Goal: Task Accomplishment & Management: Use online tool/utility

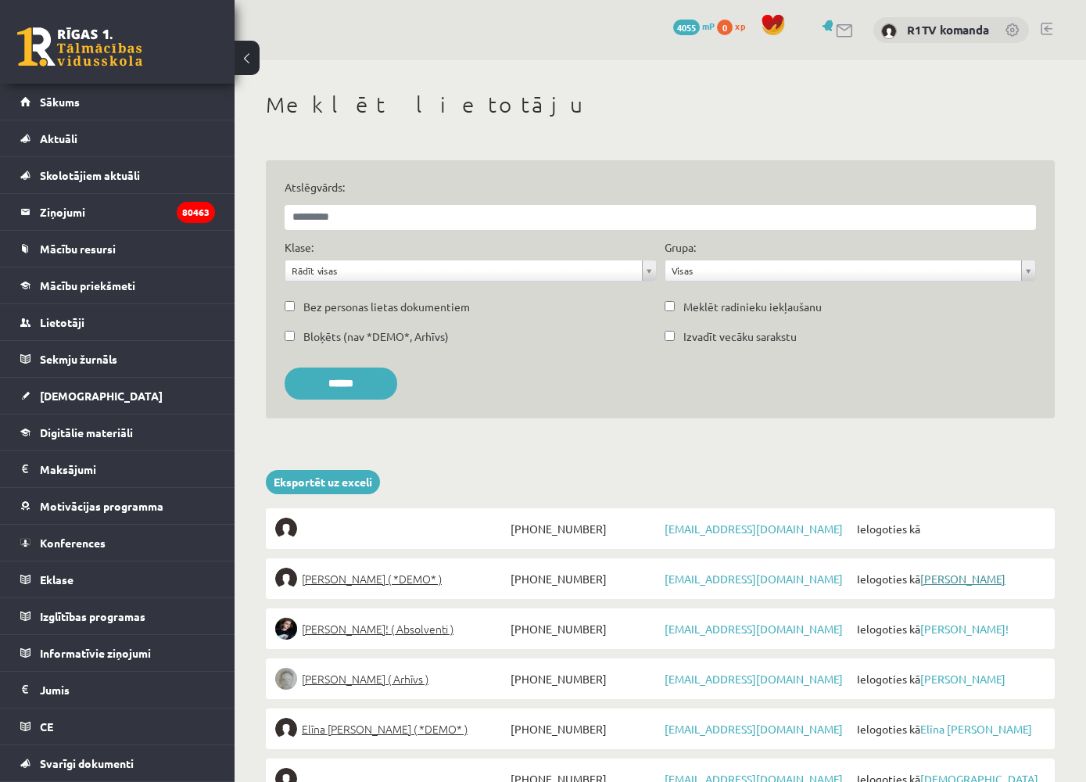
click at [926, 577] on link "[PERSON_NAME]" at bounding box center [962, 579] width 85 height 14
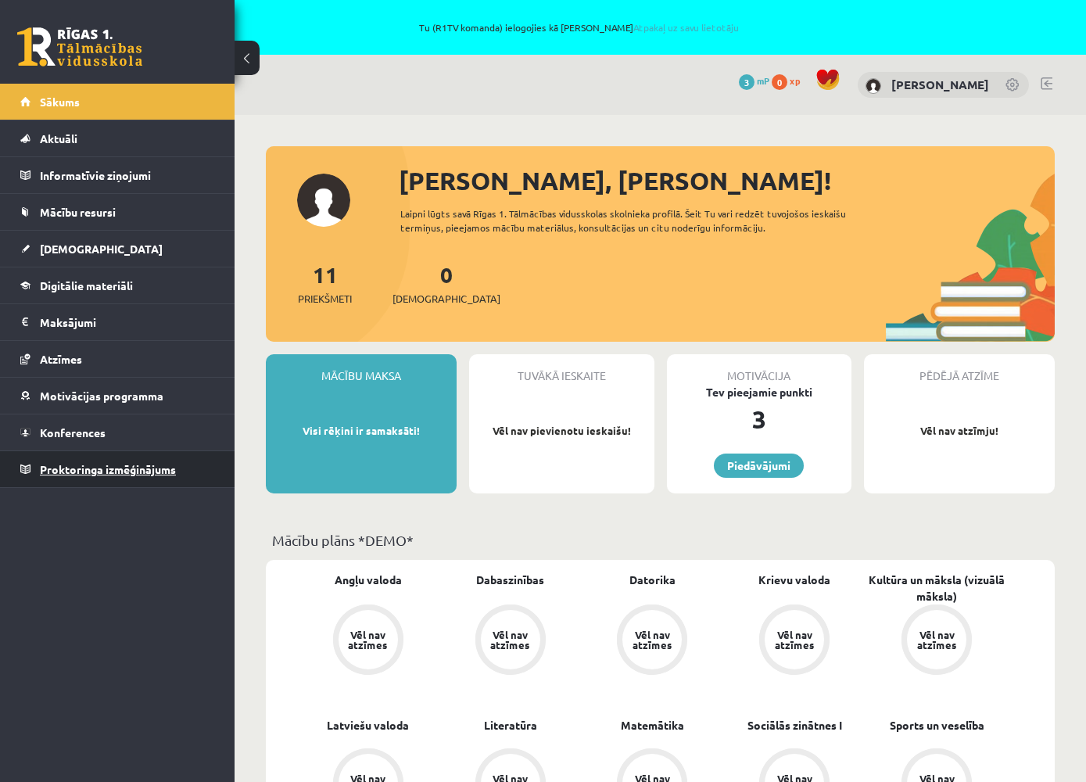
click at [136, 463] on span "Proktoringa izmēģinājums" at bounding box center [108, 469] width 136 height 14
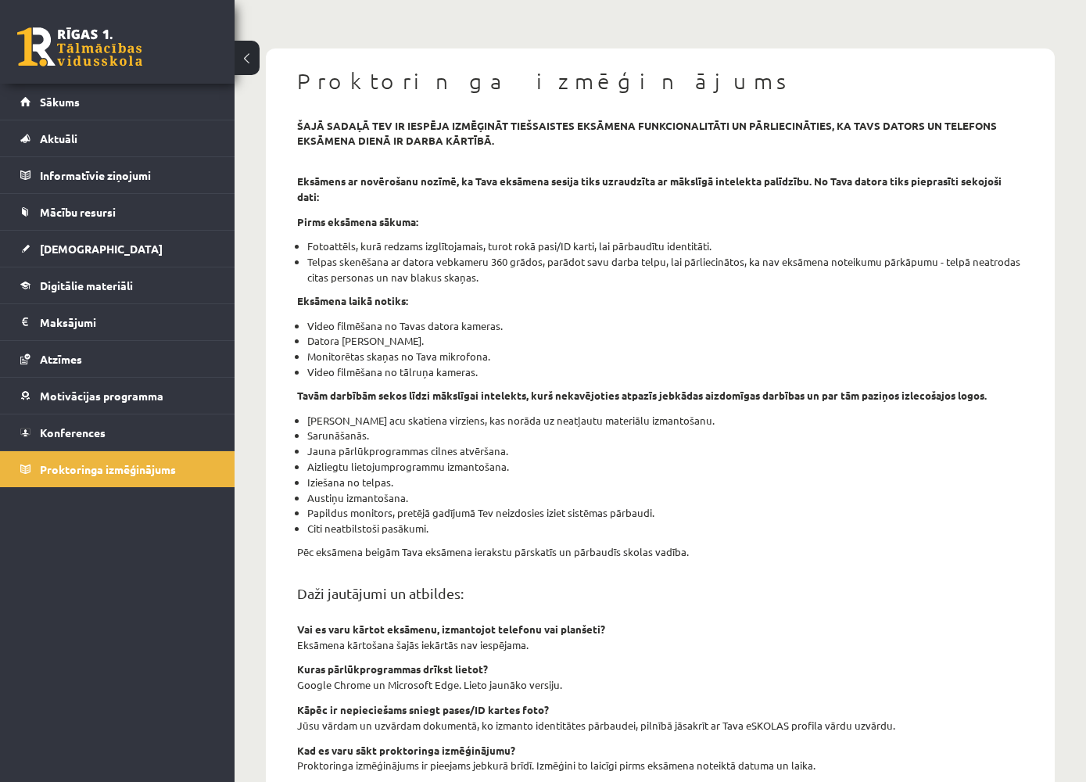
scroll to position [415, 0]
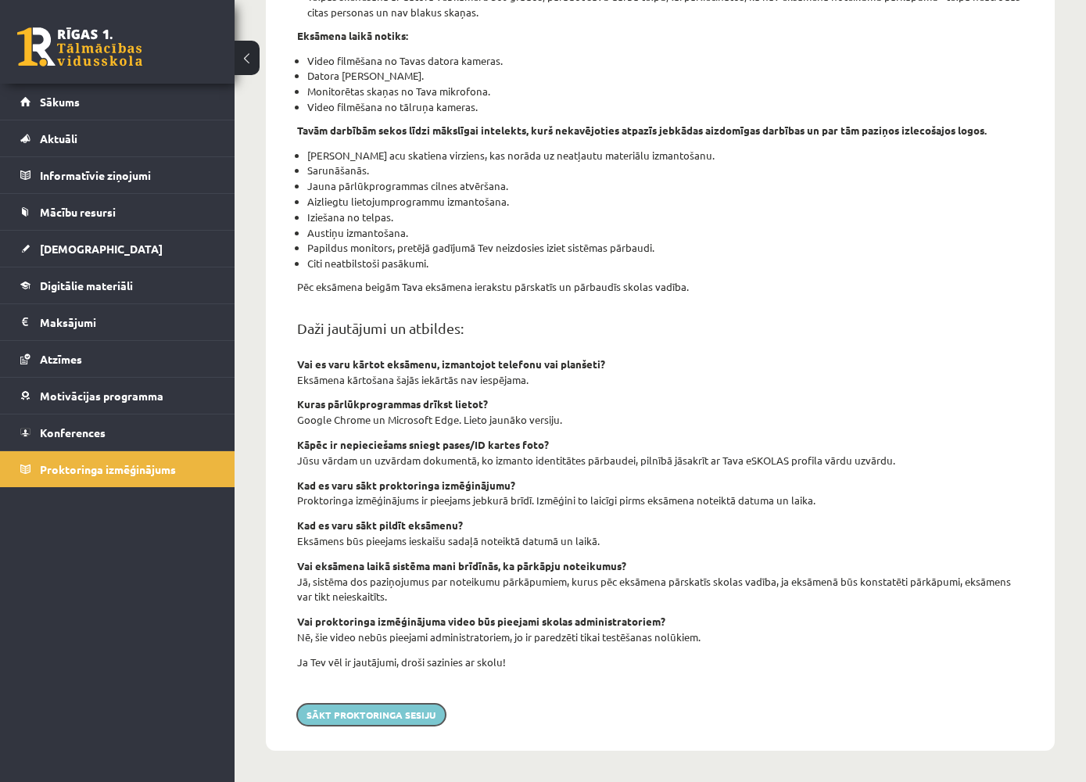
click at [400, 712] on button "Sākt proktoringa sesiju" at bounding box center [371, 715] width 149 height 22
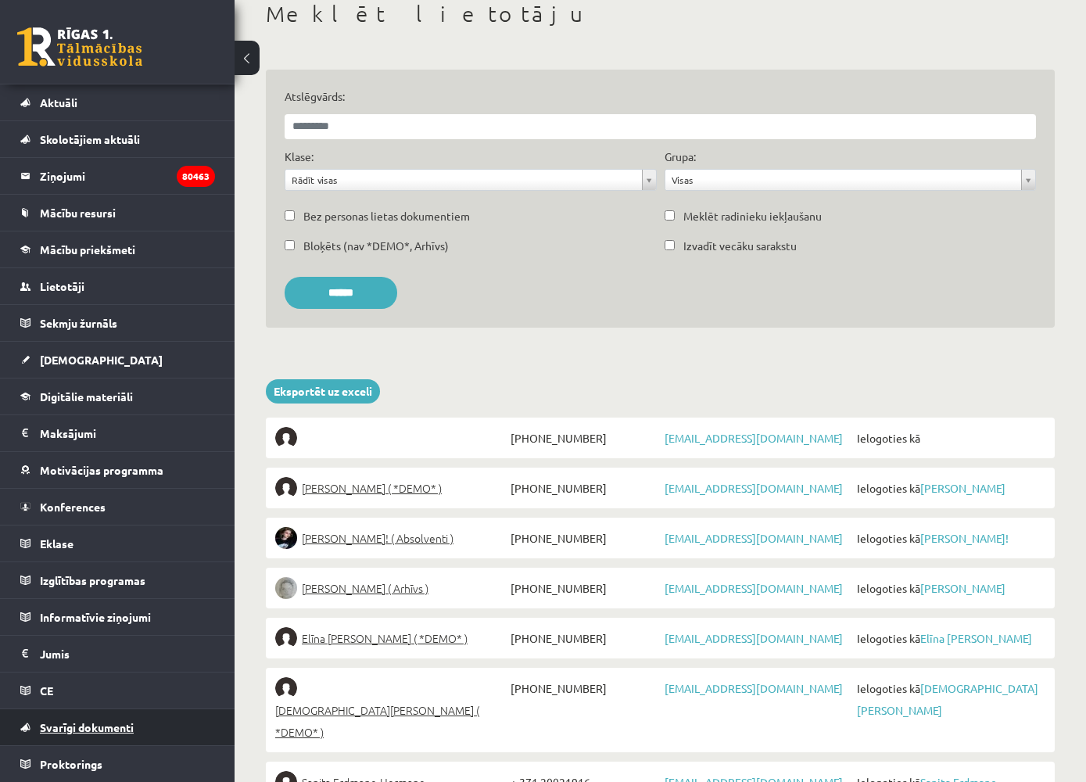
scroll to position [98, 0]
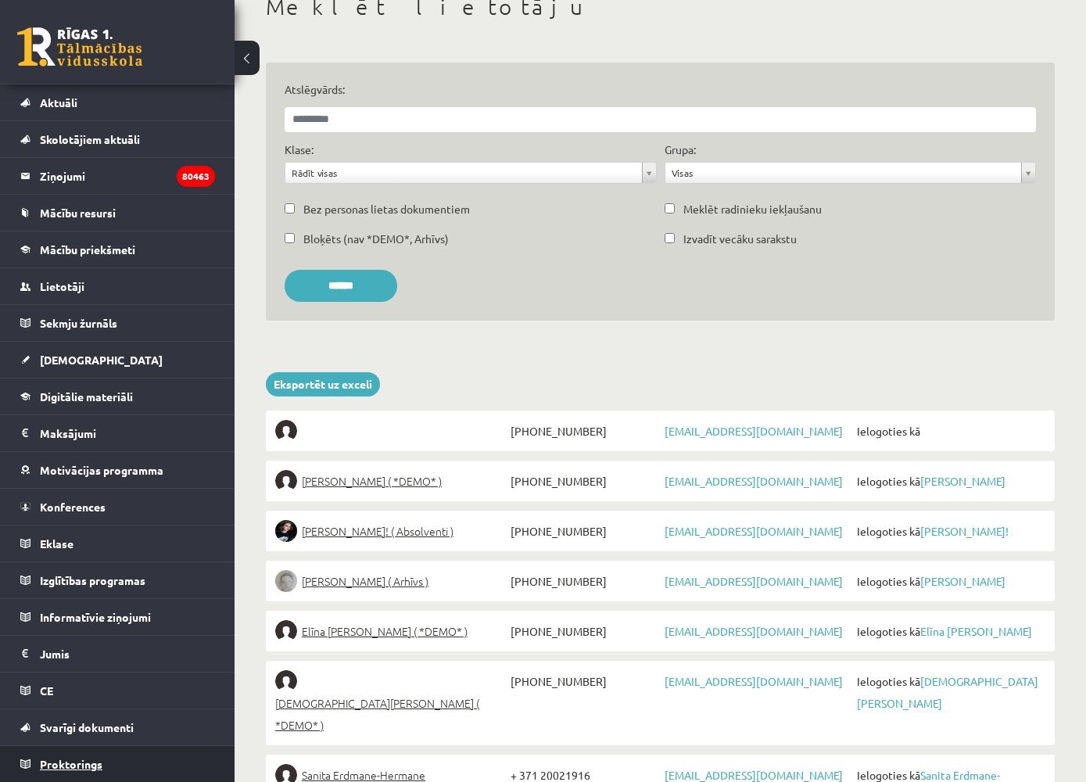
click at [108, 769] on link "Proktorings" at bounding box center [117, 764] width 195 height 36
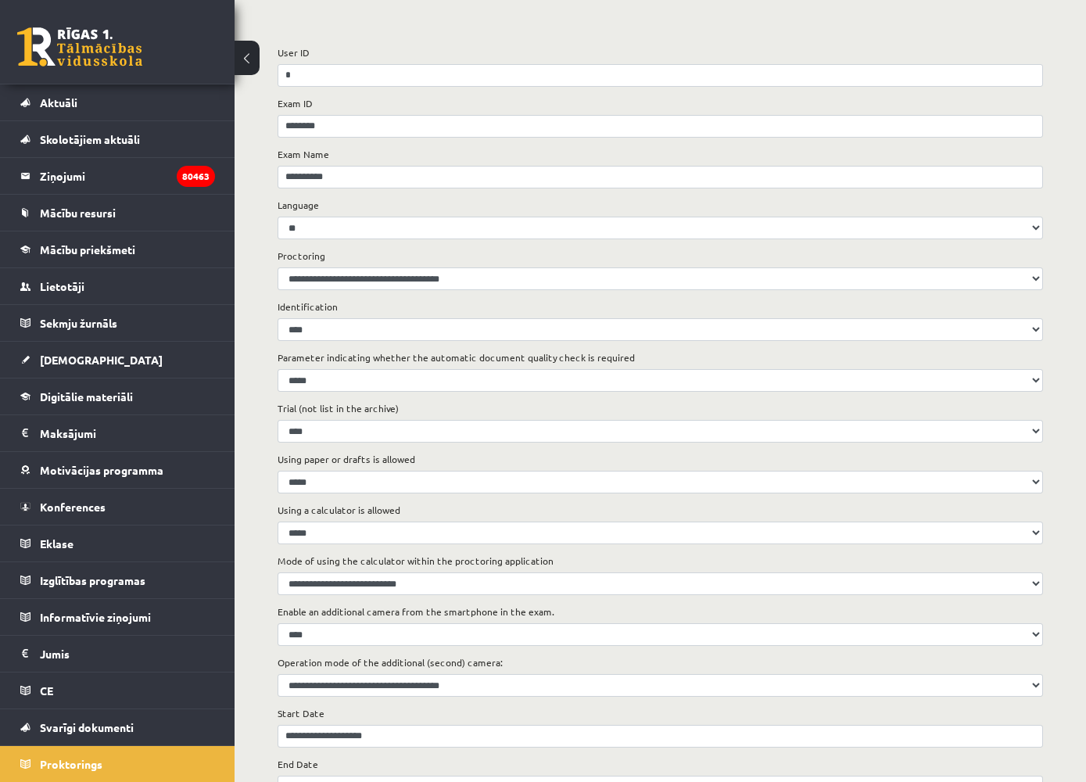
scroll to position [288, 0]
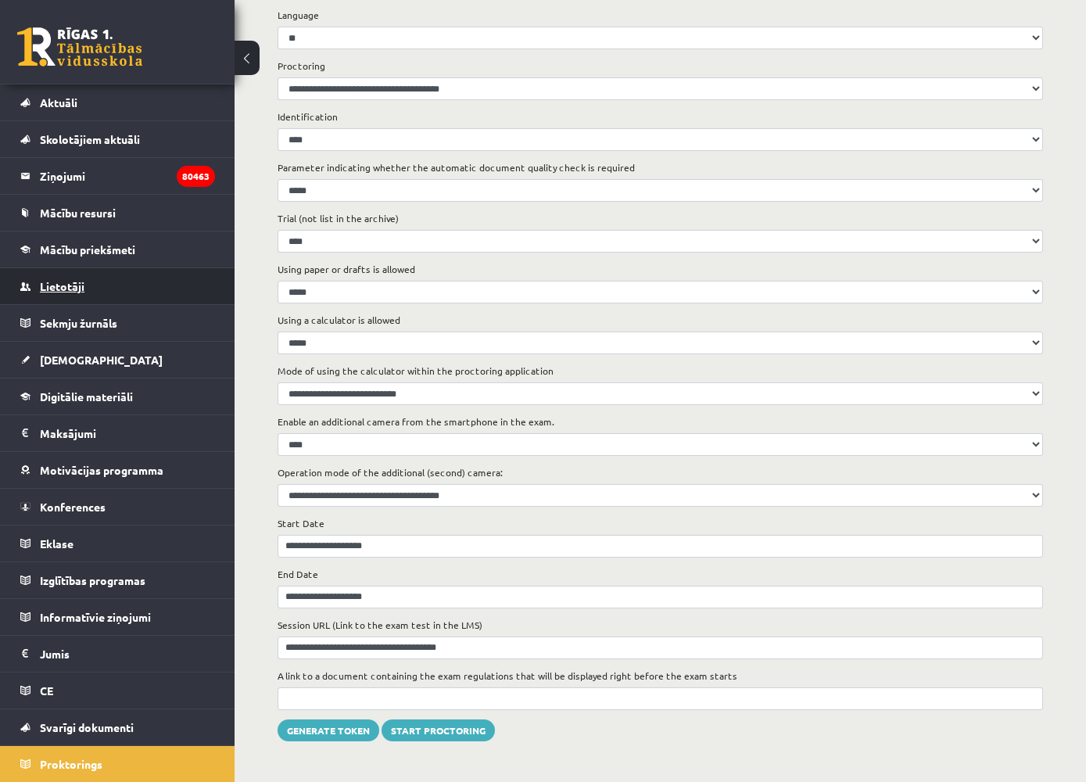
click at [69, 283] on span "Lietotāji" at bounding box center [62, 286] width 45 height 14
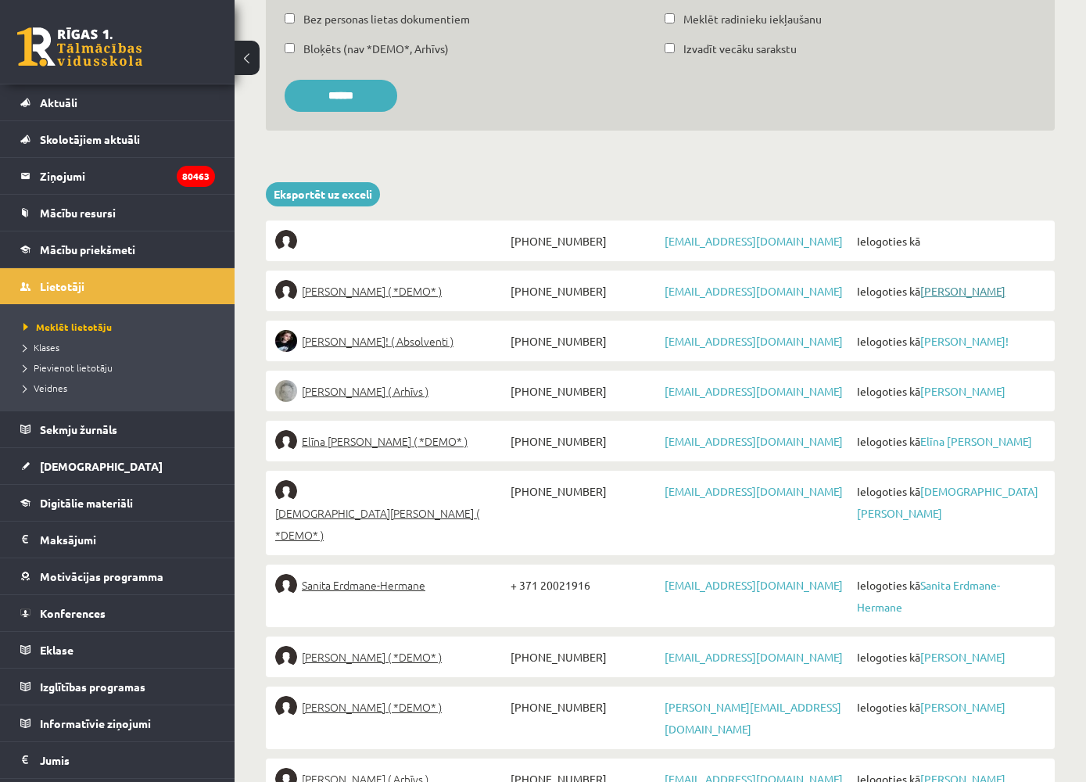
click at [961, 289] on link "[PERSON_NAME]" at bounding box center [962, 291] width 85 height 14
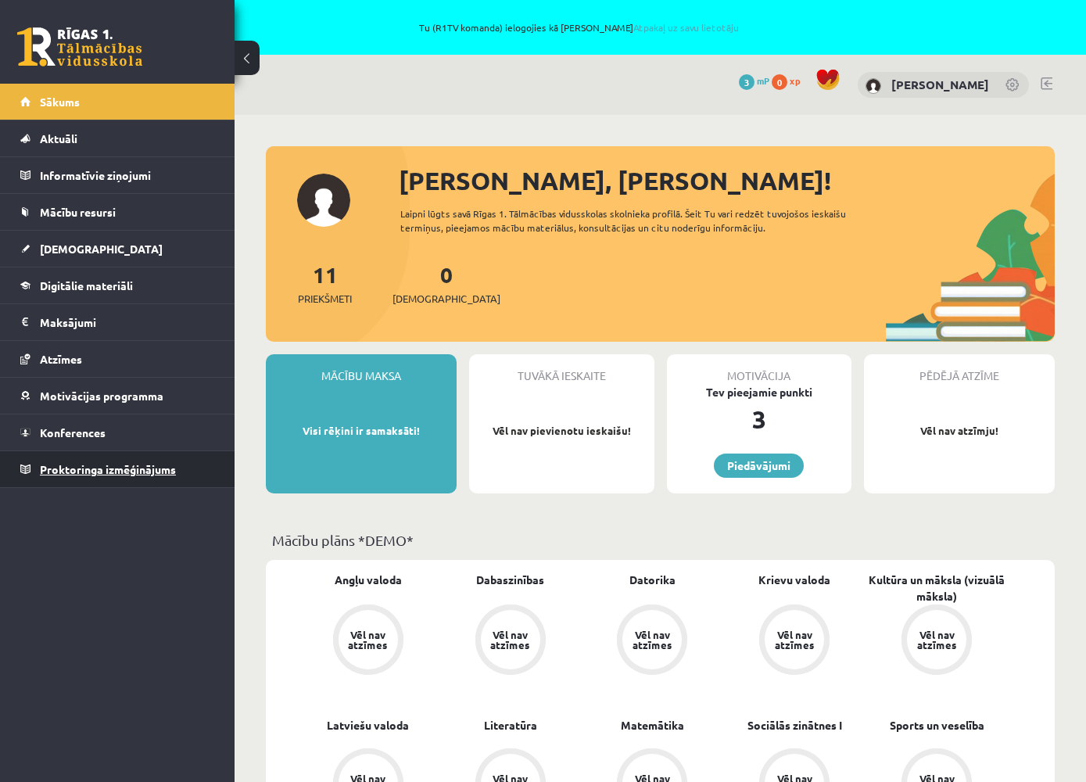
click at [170, 467] on span "Proktoringa izmēģinājums" at bounding box center [108, 469] width 136 height 14
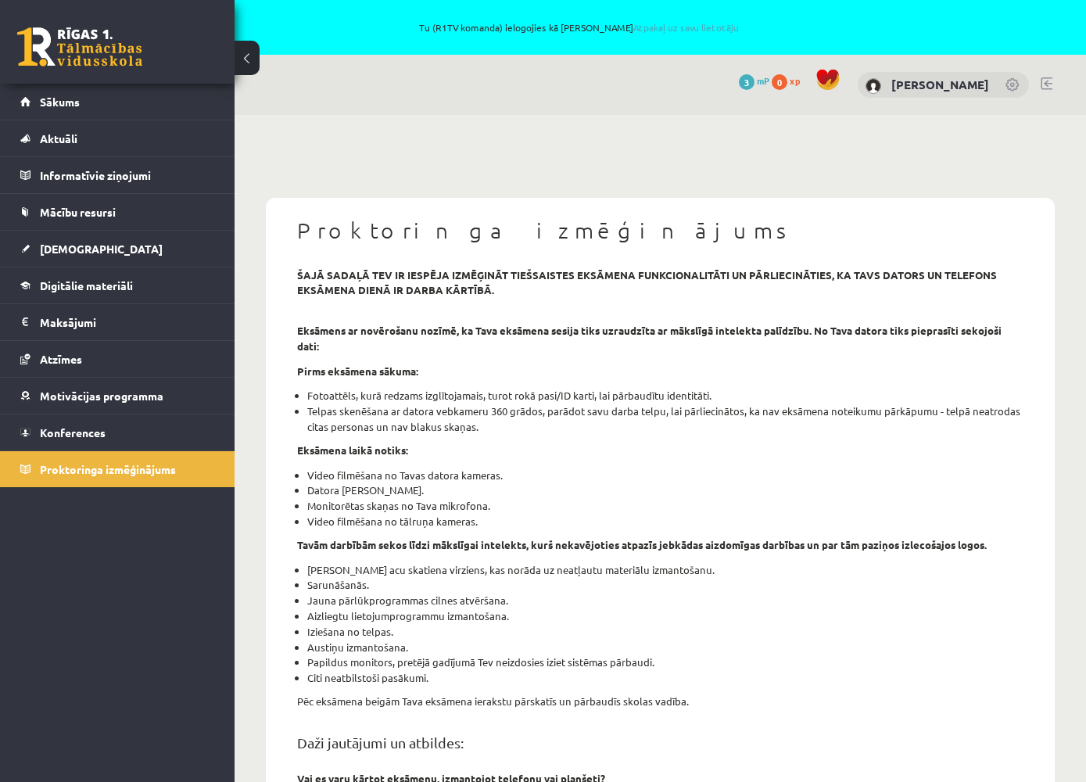
scroll to position [415, 0]
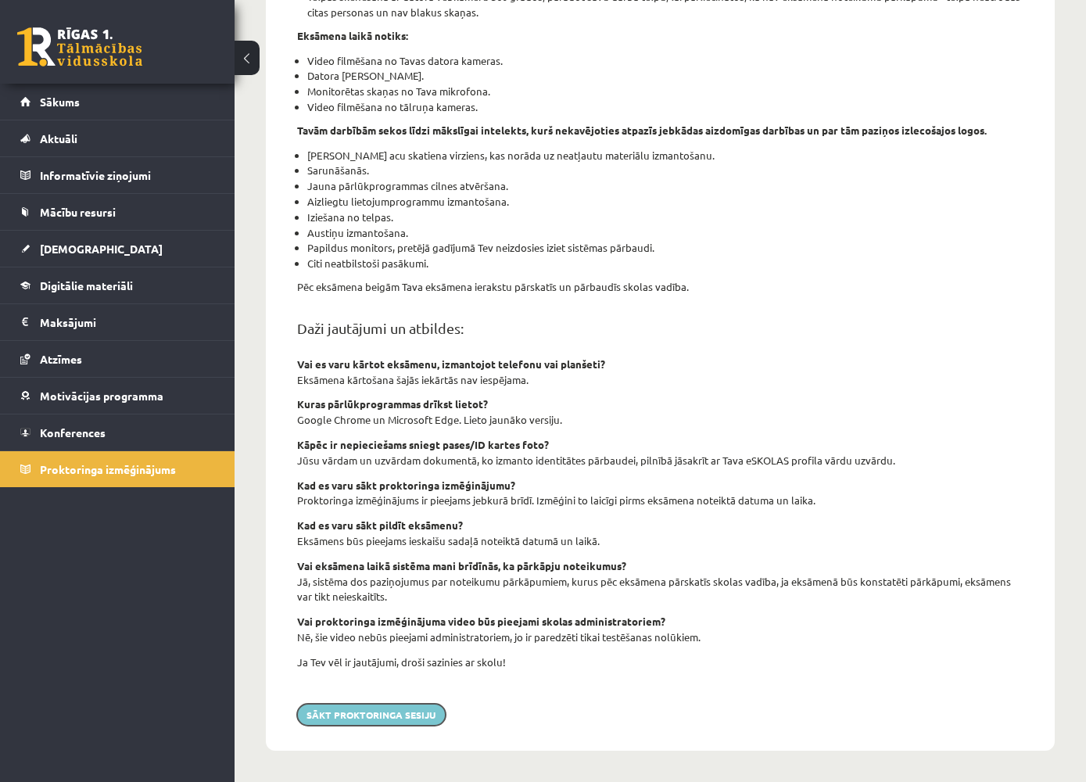
click at [394, 715] on button "Sākt proktoringa sesiju" at bounding box center [371, 715] width 149 height 22
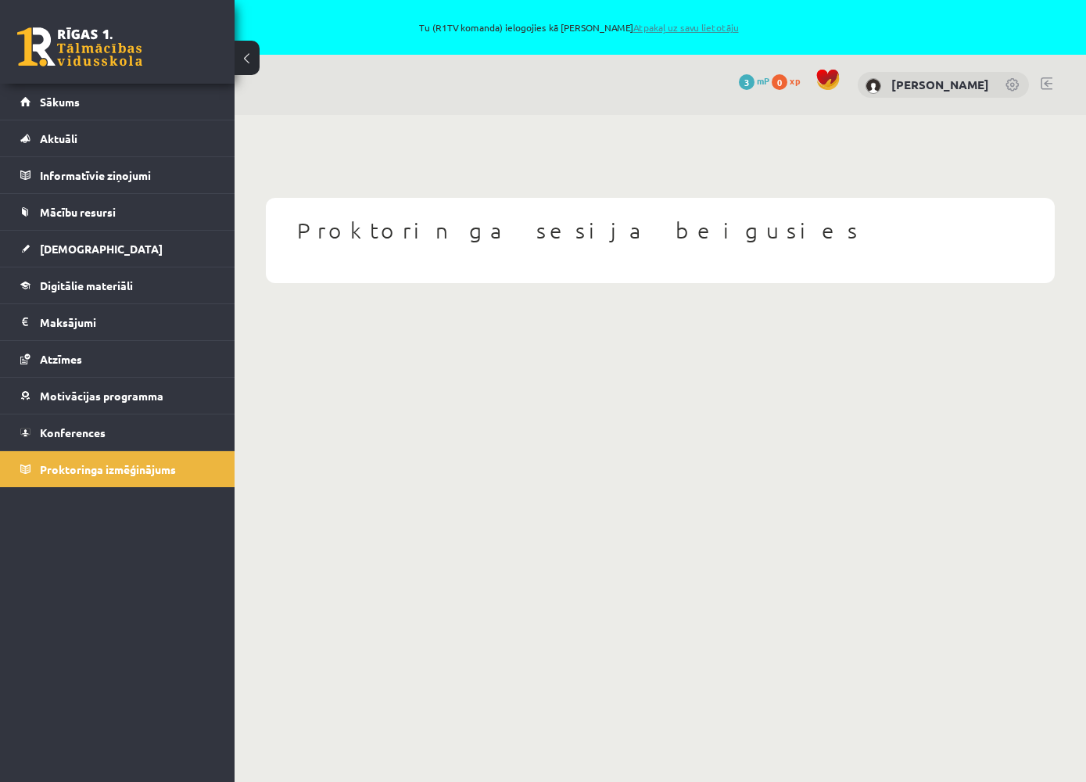
drag, startPoint x: 722, startPoint y: 38, endPoint x: 729, endPoint y: 30, distance: 10.5
click at [722, 38] on div "Tu (R1TV komanda) ielogojies kā [PERSON_NAME] Atpakaļ uz savu lietotāju" at bounding box center [543, 27] width 1086 height 55
click at [729, 31] on link "Atpakaļ uz savu lietotāju" at bounding box center [686, 27] width 106 height 13
